Goal: Find specific page/section: Find specific page/section

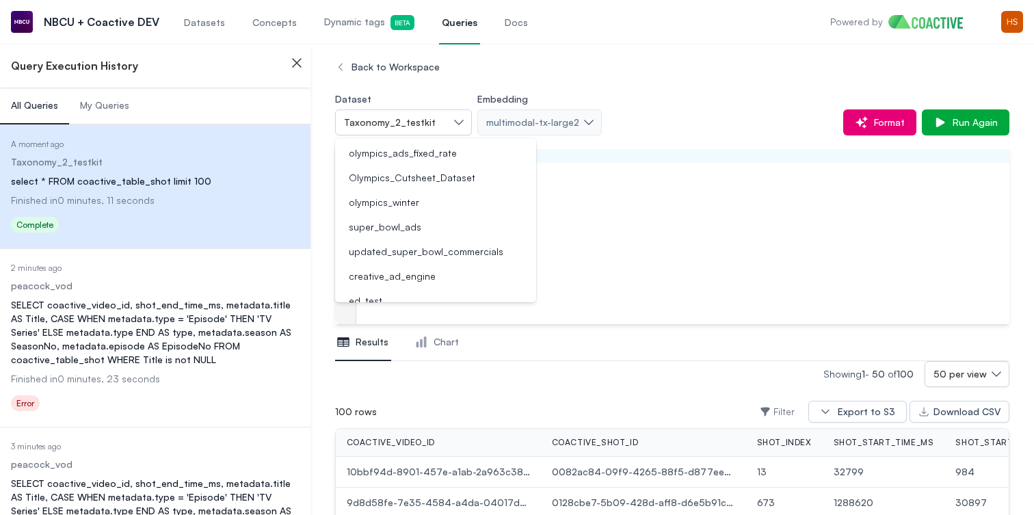
scroll to position [0, 520]
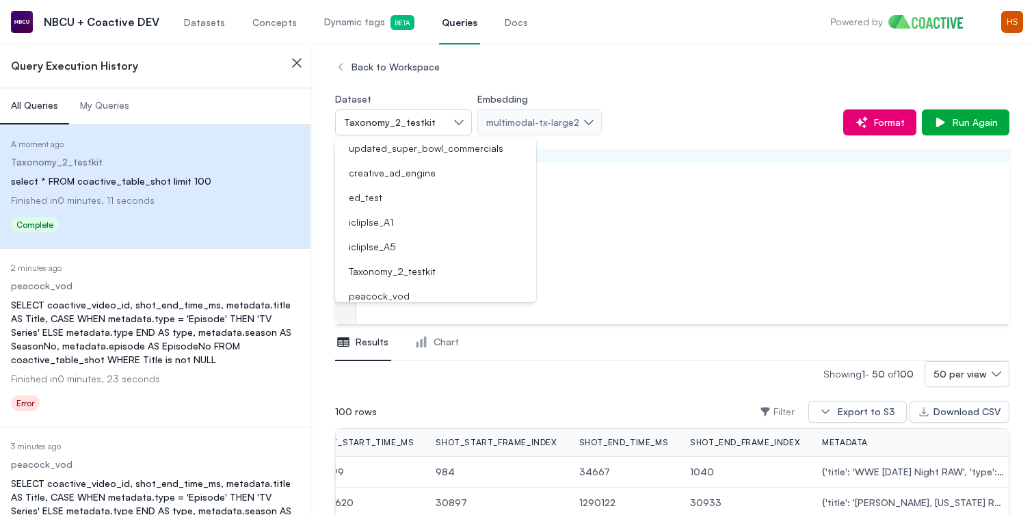
click at [327, 21] on span "Dynamic tags Beta" at bounding box center [369, 22] width 90 height 15
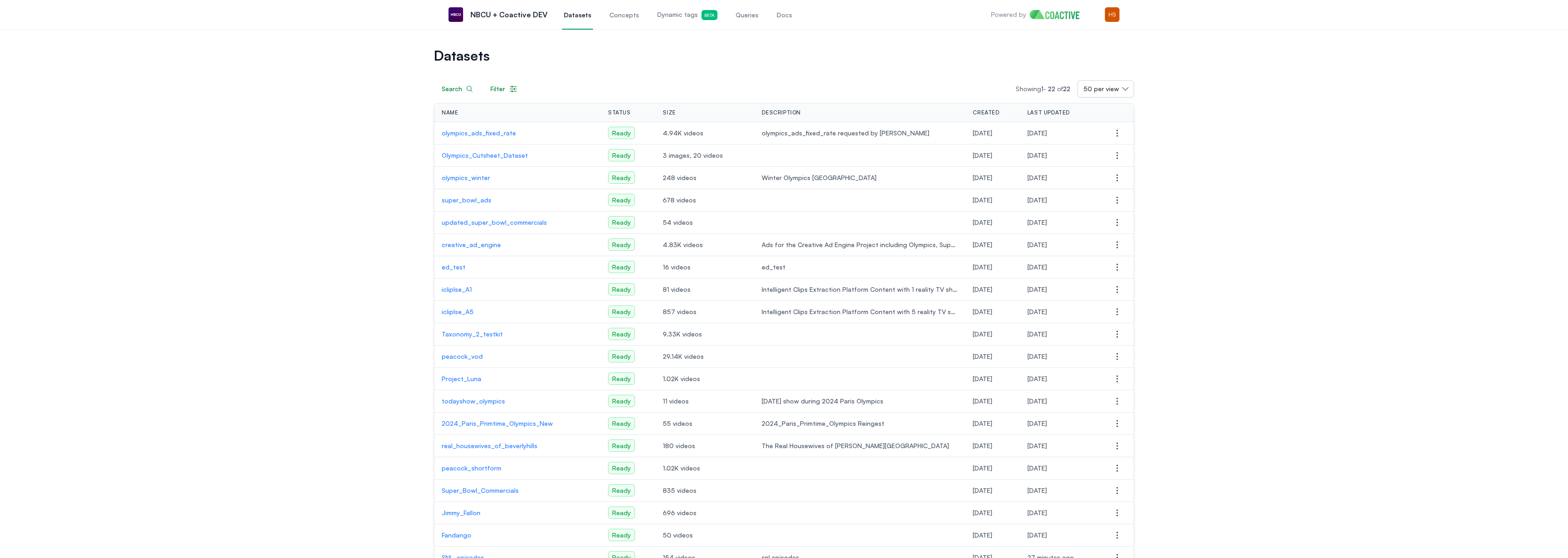
click at [622, 23] on link "Concepts" at bounding box center [624, 14] width 33 height 30
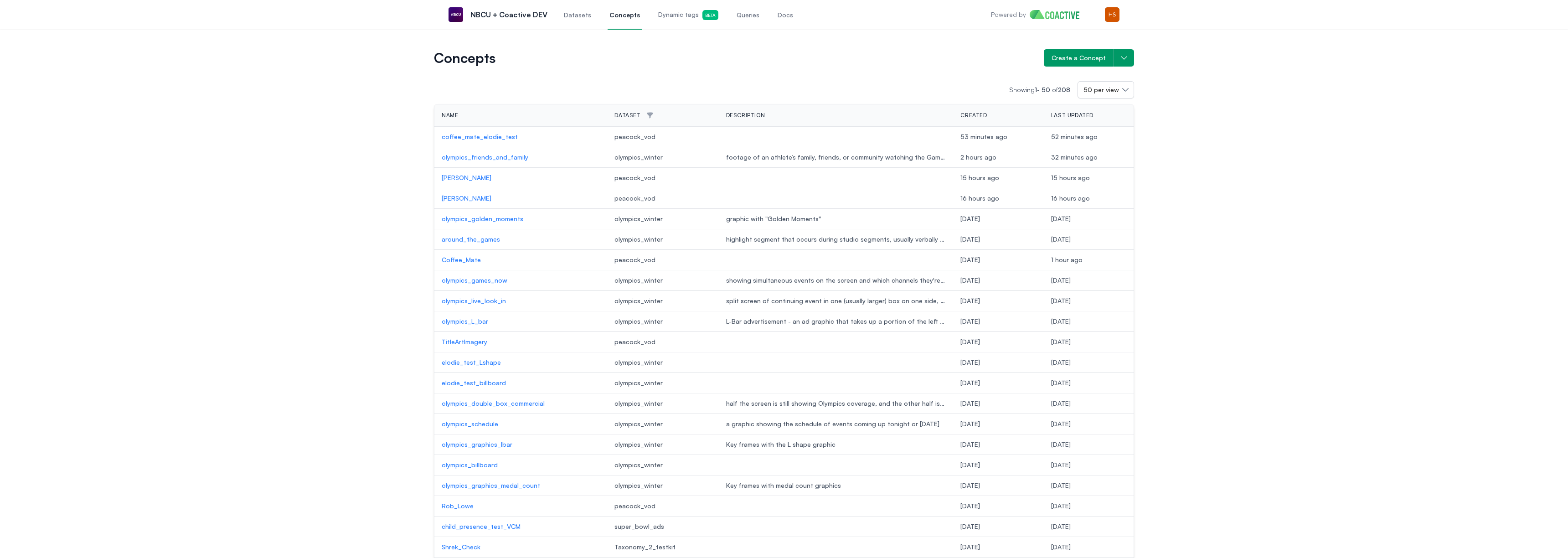
click at [660, 19] on span "Dynamic tags Beta" at bounding box center [688, 15] width 60 height 10
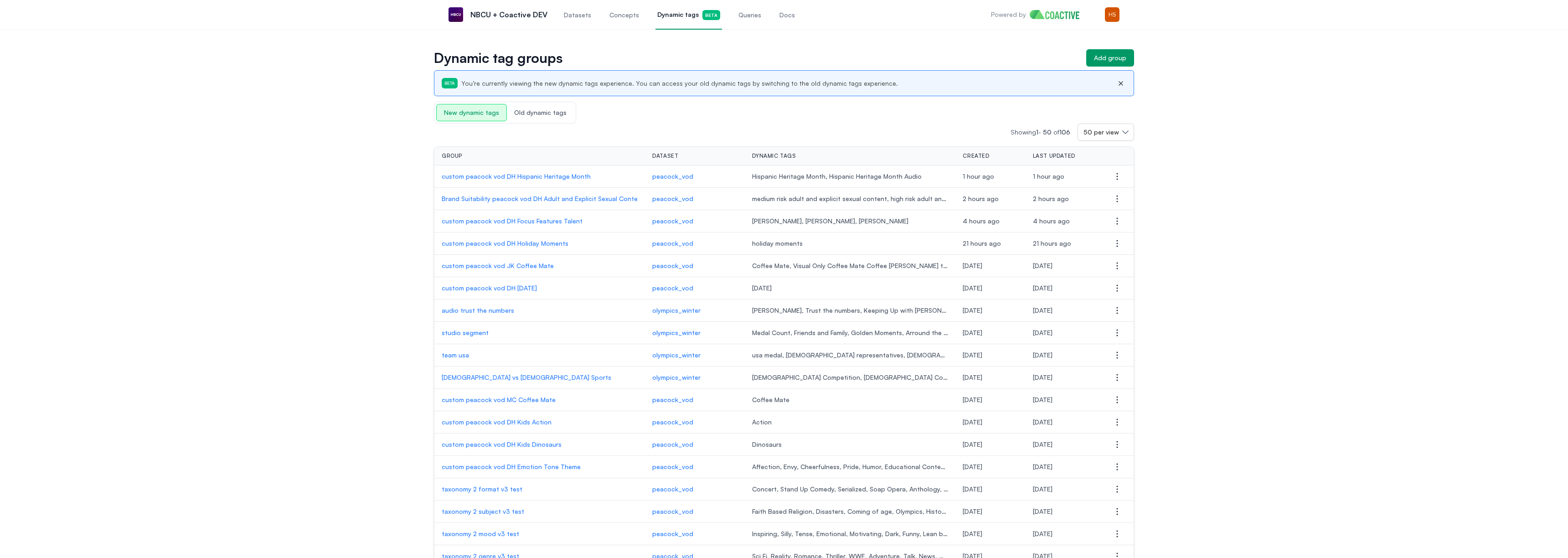
click at [535, 119] on span "Old dynamic tags" at bounding box center [540, 113] width 67 height 17
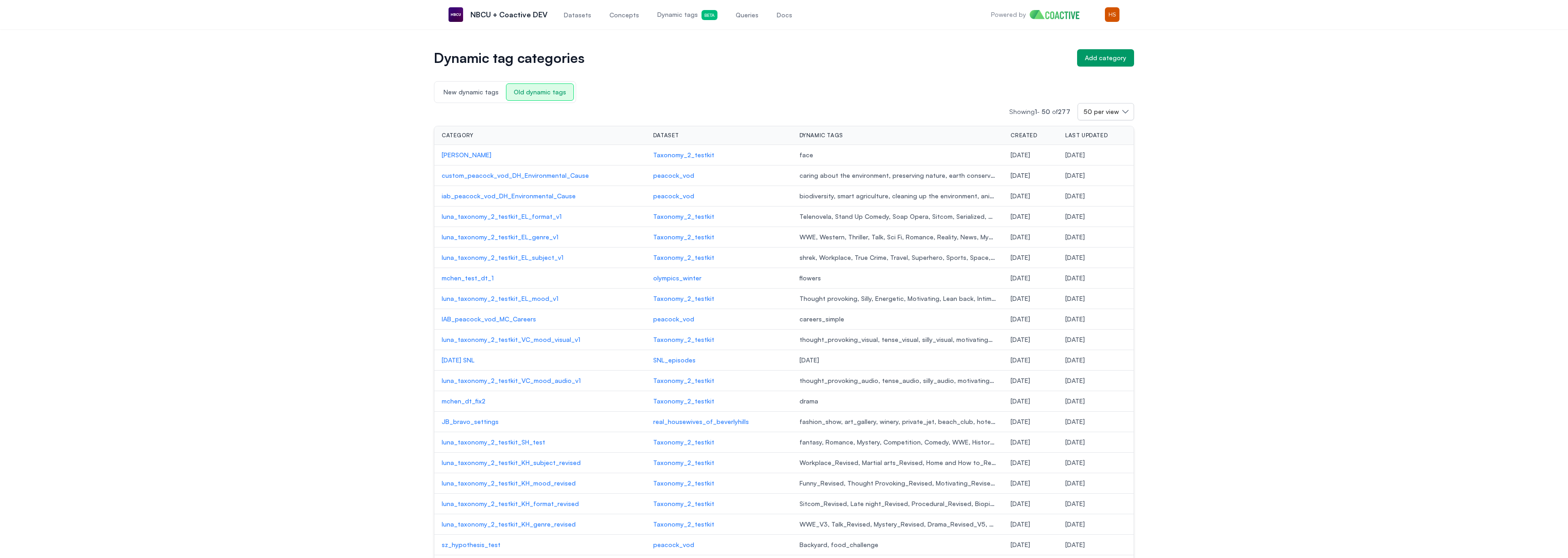
click at [459, 90] on span "New dynamic tags" at bounding box center [471, 92] width 70 height 17
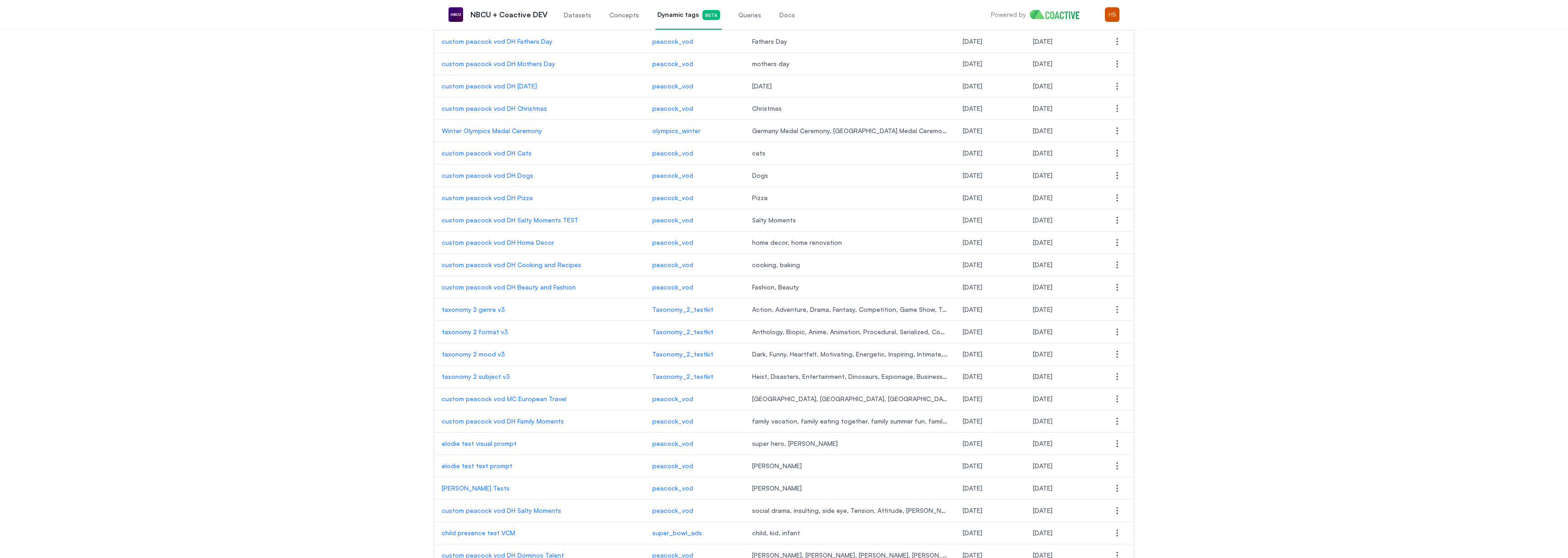
scroll to position [560, 0]
